Goal: Information Seeking & Learning: Learn about a topic

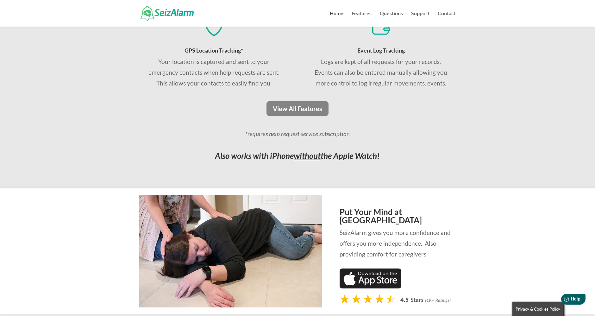
scroll to position [528, 0]
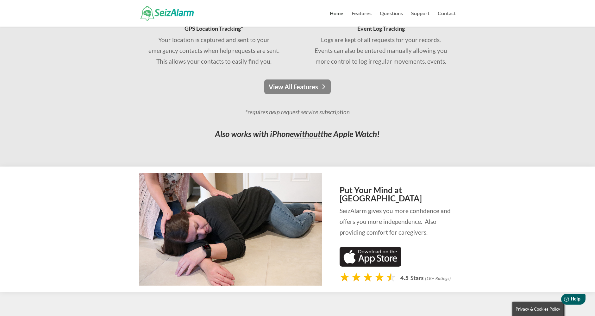
click at [313, 84] on link "View All Features" at bounding box center [297, 86] width 67 height 15
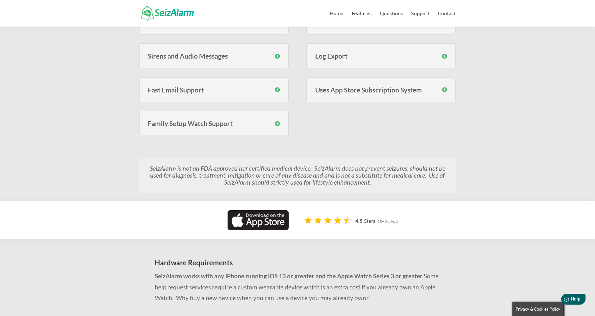
scroll to position [317, 0]
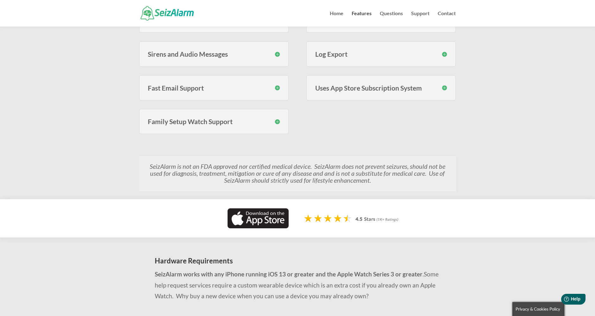
click at [367, 88] on h3 "Uses App Store Subscription System" at bounding box center [381, 88] width 132 height 7
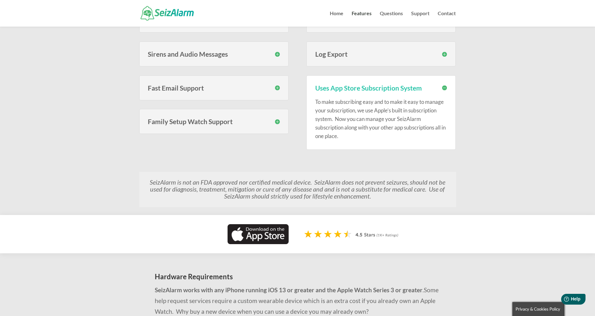
click at [208, 120] on h3 "Family Setup Watch Support" at bounding box center [214, 121] width 132 height 7
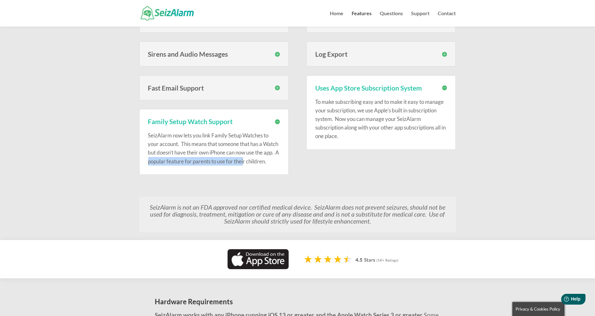
drag, startPoint x: 175, startPoint y: 160, endPoint x: 271, endPoint y: 162, distance: 96.6
click at [271, 162] on p "SeizAlarm now lets you link Family Setup Watches to your account. This means th…" at bounding box center [214, 148] width 132 height 35
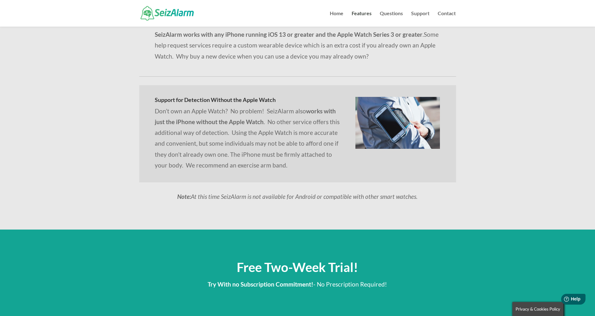
scroll to position [598, 0]
